Goal: Communication & Community: Participate in discussion

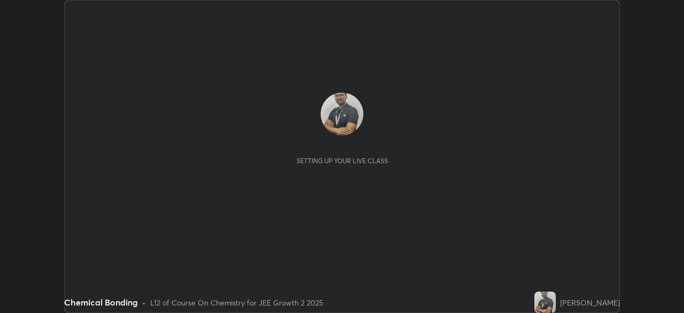
scroll to position [313, 684]
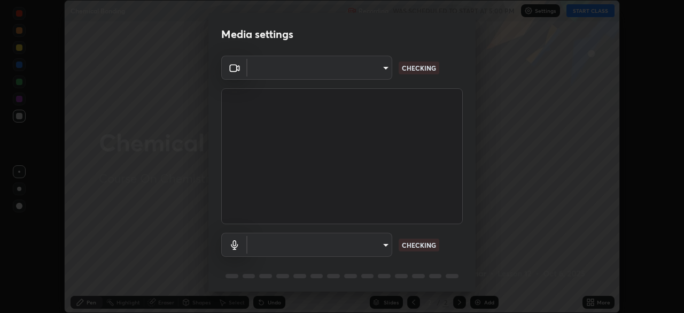
type input "39caa65dc23426385aa383ad0d0a4b68c28ae26f4a71cd21c25f84911154f6e3"
type input "communications"
click at [386, 70] on body "Erase all Chemical Bonding Recording WAS SCHEDULED TO START AT 5:00 PM Settings…" at bounding box center [342, 156] width 684 height 313
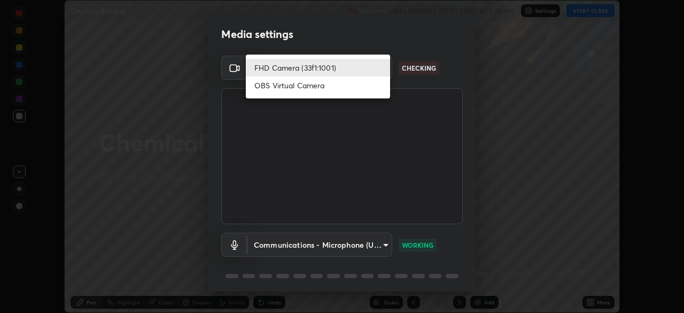
click at [344, 65] on li "FHD Camera (33f1:1001)" at bounding box center [318, 68] width 144 height 18
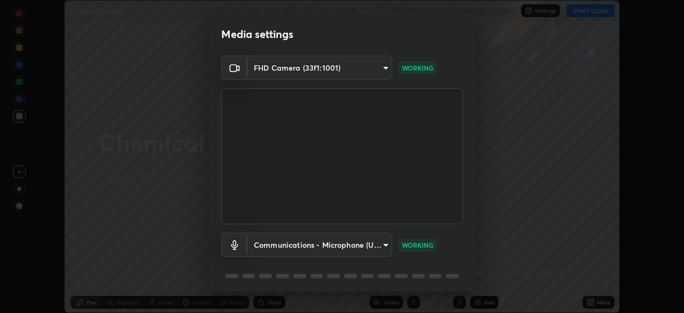
scroll to position [38, 0]
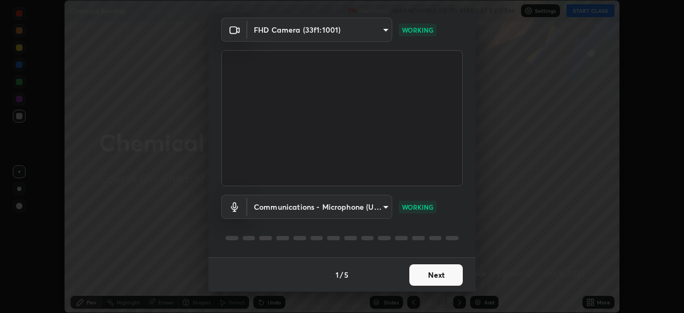
click at [434, 276] on button "Next" at bounding box center [435, 274] width 53 height 21
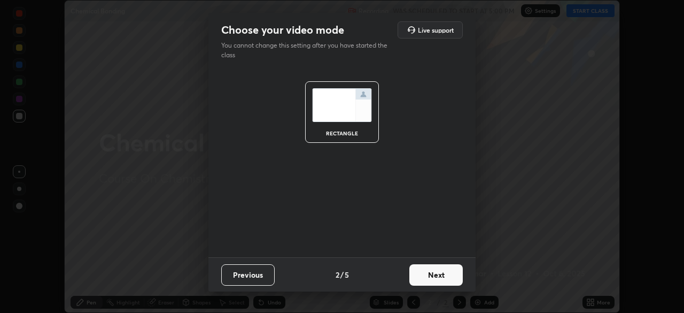
click at [434, 276] on button "Next" at bounding box center [435, 274] width 53 height 21
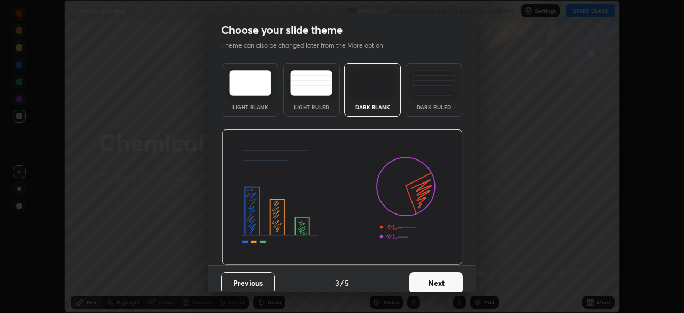
click at [429, 282] on button "Next" at bounding box center [435, 282] width 53 height 21
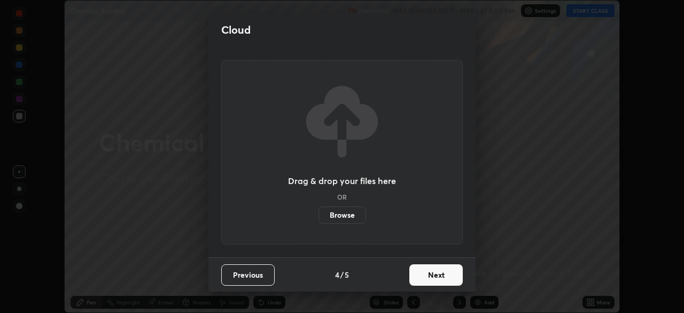
click at [428, 279] on button "Next" at bounding box center [435, 274] width 53 height 21
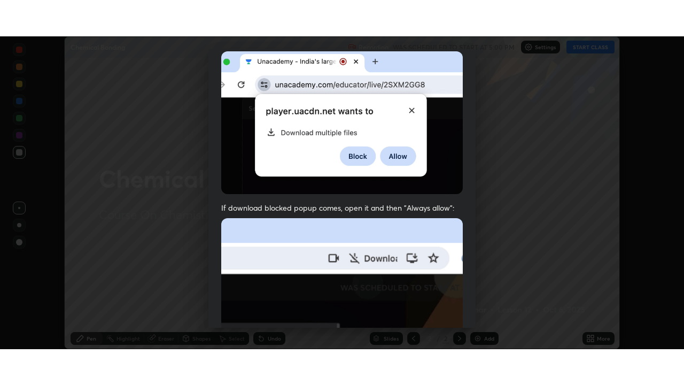
scroll to position [256, 0]
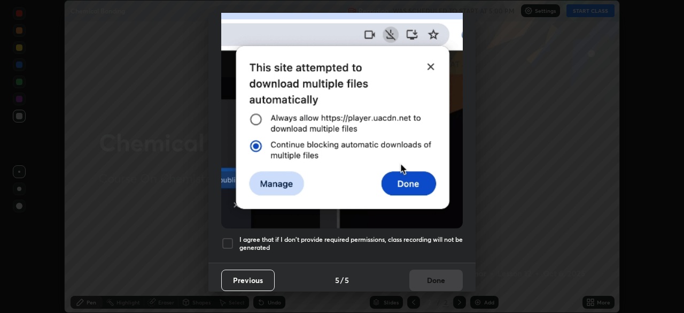
click at [230, 237] on div at bounding box center [227, 243] width 13 height 13
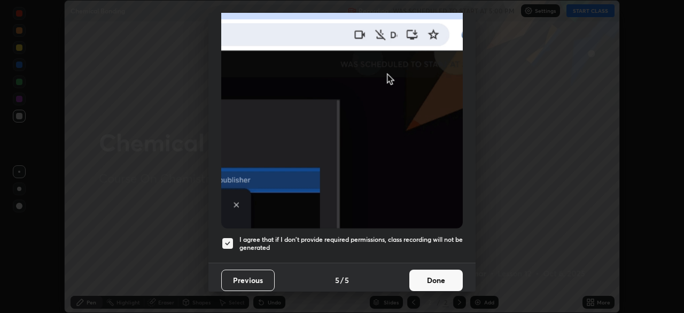
click at [422, 275] on button "Done" at bounding box center [435, 279] width 53 height 21
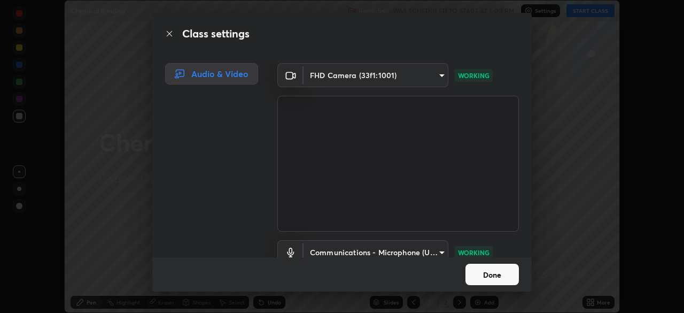
click at [496, 274] on button "Done" at bounding box center [491, 273] width 53 height 21
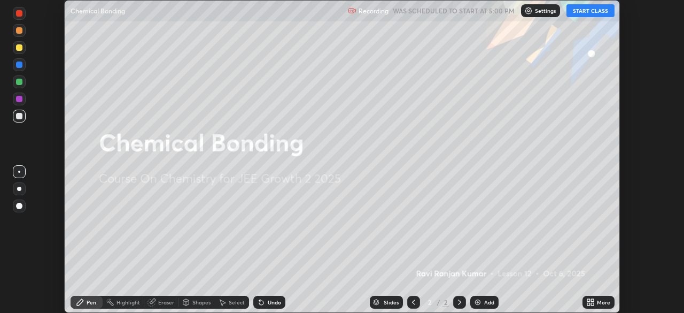
click at [587, 12] on button "START CLASS" at bounding box center [590, 10] width 48 height 13
click at [592, 304] on icon at bounding box center [592, 303] width 3 height 3
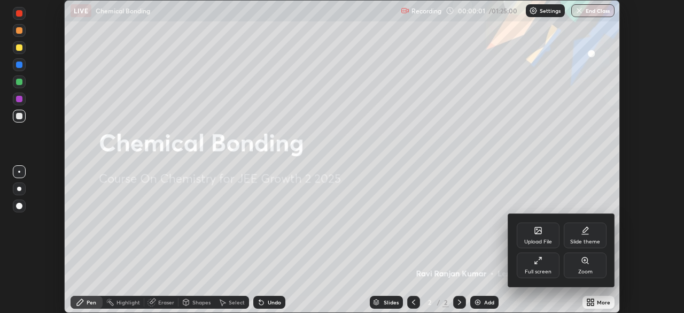
click at [544, 263] on div "Full screen" at bounding box center [538, 265] width 43 height 26
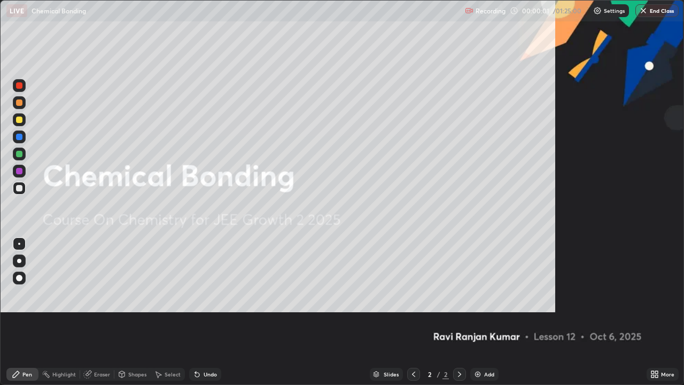
scroll to position [385, 684]
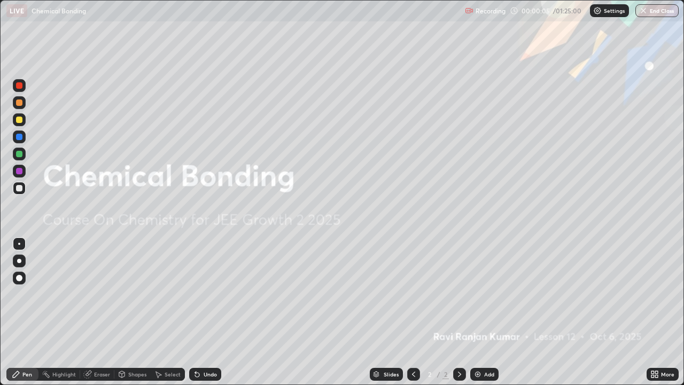
click at [477, 312] on img at bounding box center [477, 374] width 9 height 9
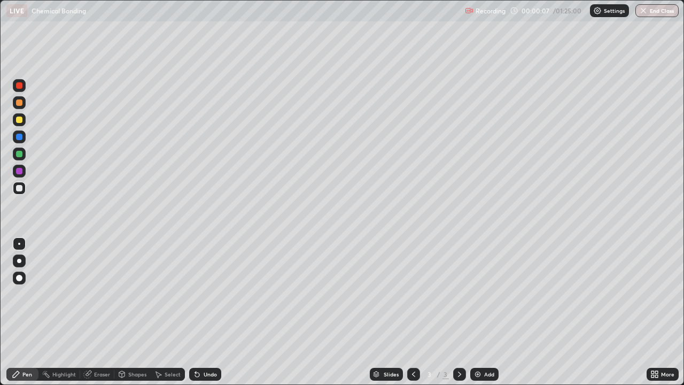
click at [19, 120] on div at bounding box center [19, 119] width 6 height 6
click at [478, 312] on img at bounding box center [477, 374] width 9 height 9
click at [19, 190] on div at bounding box center [19, 188] width 6 height 6
click at [19, 121] on div at bounding box center [19, 119] width 6 height 6
click at [18, 188] on div at bounding box center [19, 188] width 6 height 6
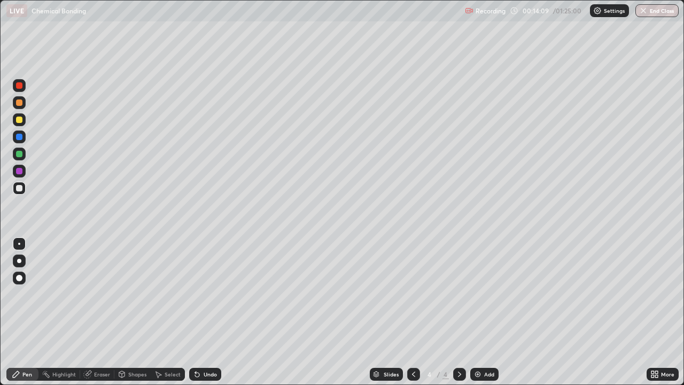
click at [474, 312] on img at bounding box center [477, 374] width 9 height 9
click at [19, 120] on div at bounding box center [19, 119] width 6 height 6
click at [477, 312] on img at bounding box center [477, 374] width 9 height 9
click at [19, 121] on div at bounding box center [19, 119] width 6 height 6
click at [18, 188] on div at bounding box center [19, 188] width 6 height 6
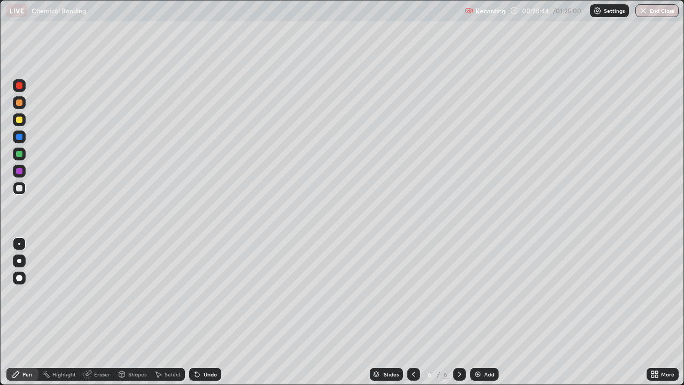
click at [411, 312] on icon at bounding box center [413, 374] width 9 height 9
click at [412, 312] on icon at bounding box center [413, 373] width 3 height 5
click at [457, 312] on icon at bounding box center [459, 374] width 9 height 9
click at [20, 154] on div at bounding box center [19, 154] width 6 height 6
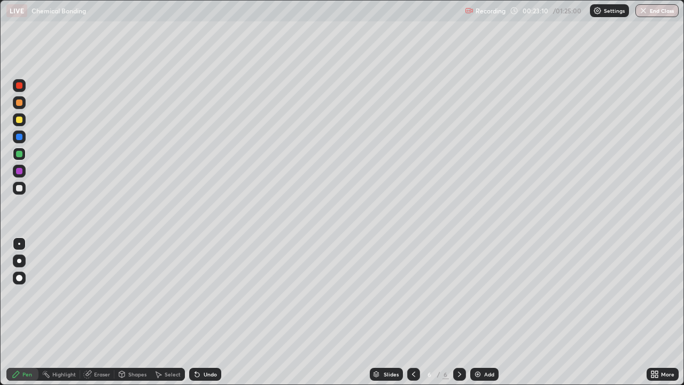
click at [27, 148] on div at bounding box center [19, 153] width 17 height 17
click at [19, 190] on div at bounding box center [19, 188] width 6 height 6
click at [25, 186] on div at bounding box center [19, 188] width 13 height 13
click at [19, 154] on div at bounding box center [19, 154] width 6 height 6
click at [25, 152] on div at bounding box center [19, 153] width 13 height 13
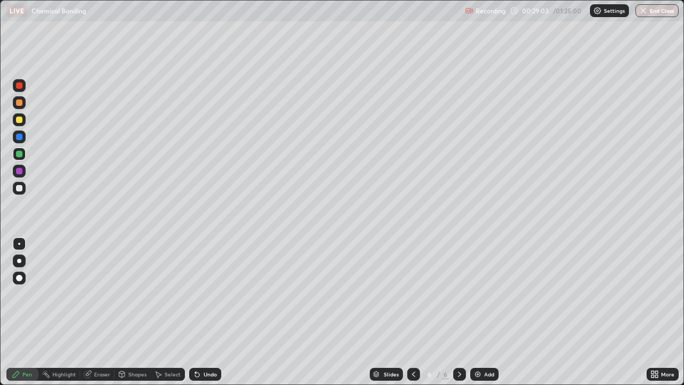
click at [18, 188] on div at bounding box center [19, 188] width 6 height 6
click at [27, 184] on div at bounding box center [19, 188] width 17 height 17
click at [480, 312] on img at bounding box center [477, 374] width 9 height 9
click at [206, 312] on div "Undo" at bounding box center [210, 373] width 13 height 5
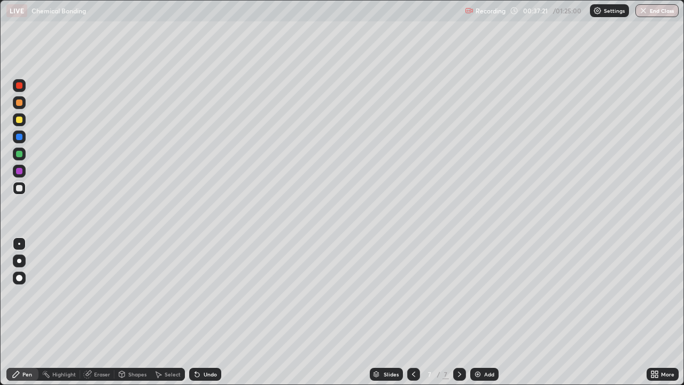
click at [18, 154] on div at bounding box center [19, 154] width 6 height 6
click at [27, 153] on div at bounding box center [19, 153] width 17 height 17
click at [18, 187] on div at bounding box center [19, 188] width 6 height 6
click at [205, 312] on div "Undo" at bounding box center [205, 374] width 32 height 13
click at [206, 312] on div "Undo" at bounding box center [205, 374] width 32 height 13
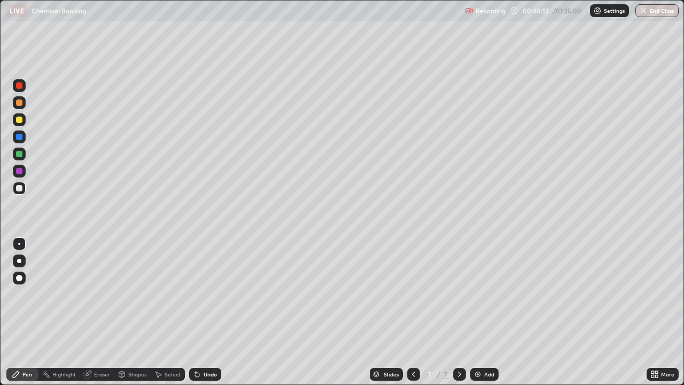
click at [19, 121] on div at bounding box center [19, 119] width 6 height 6
click at [18, 155] on div at bounding box center [19, 154] width 6 height 6
click at [20, 106] on div at bounding box center [19, 102] width 13 height 13
click at [201, 312] on div "Undo" at bounding box center [205, 374] width 32 height 13
click at [197, 312] on icon at bounding box center [197, 374] width 4 height 4
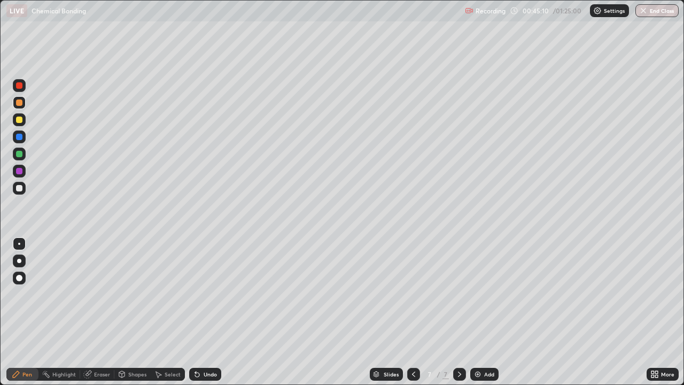
click at [476, 312] on img at bounding box center [477, 374] width 9 height 9
click at [17, 121] on div at bounding box center [19, 119] width 6 height 6
click at [208, 312] on div "Undo" at bounding box center [210, 373] width 13 height 5
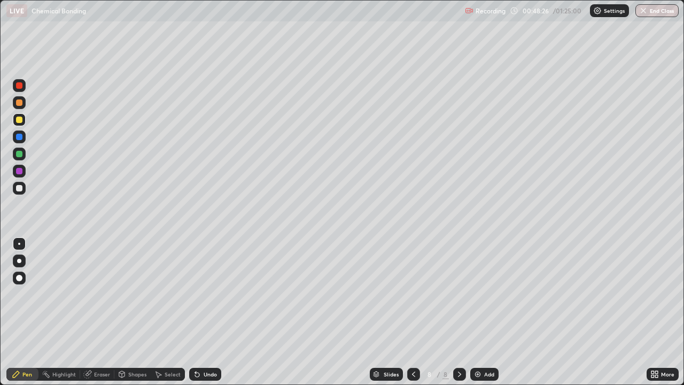
click at [206, 312] on div "Undo" at bounding box center [210, 373] width 13 height 5
click at [212, 312] on div "Undo" at bounding box center [210, 373] width 13 height 5
click at [204, 312] on div "Undo" at bounding box center [210, 373] width 13 height 5
click at [208, 312] on div "Undo" at bounding box center [210, 373] width 13 height 5
click at [211, 312] on div "Undo" at bounding box center [210, 373] width 13 height 5
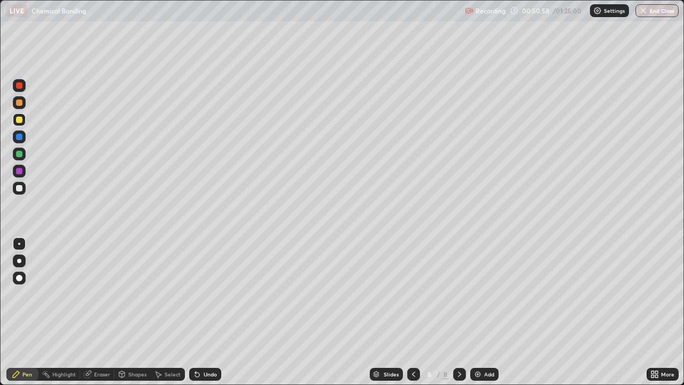
click at [17, 156] on div at bounding box center [19, 154] width 6 height 6
click at [19, 187] on div at bounding box center [19, 188] width 6 height 6
click at [27, 176] on div at bounding box center [19, 170] width 17 height 17
click at [20, 188] on div at bounding box center [19, 188] width 6 height 6
click at [25, 185] on div at bounding box center [19, 188] width 13 height 13
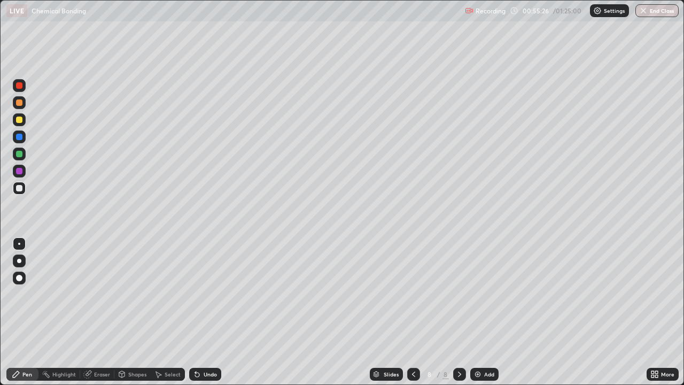
click at [478, 312] on img at bounding box center [477, 374] width 9 height 9
click at [19, 120] on div at bounding box center [19, 119] width 6 height 6
click at [18, 189] on div at bounding box center [19, 188] width 6 height 6
click at [206, 312] on div "Undo" at bounding box center [210, 373] width 13 height 5
click at [200, 312] on div "Undo" at bounding box center [205, 374] width 32 height 13
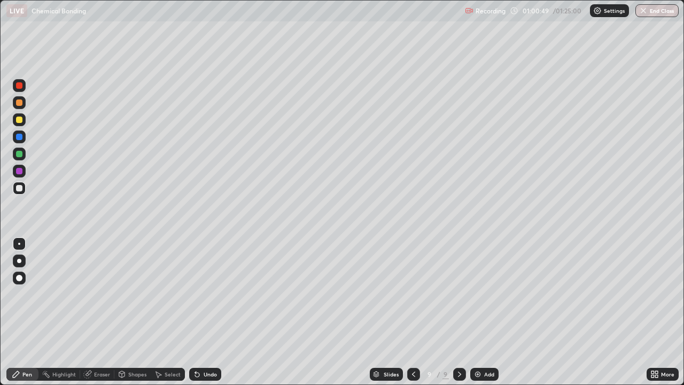
click at [200, 312] on div "Undo" at bounding box center [205, 374] width 32 height 13
click at [207, 312] on div "Undo" at bounding box center [210, 373] width 13 height 5
click at [472, 312] on div "Add" at bounding box center [484, 374] width 28 height 13
click at [19, 121] on div at bounding box center [19, 119] width 6 height 6
click at [209, 312] on div "Undo" at bounding box center [205, 374] width 32 height 13
